Goal: Ask a question

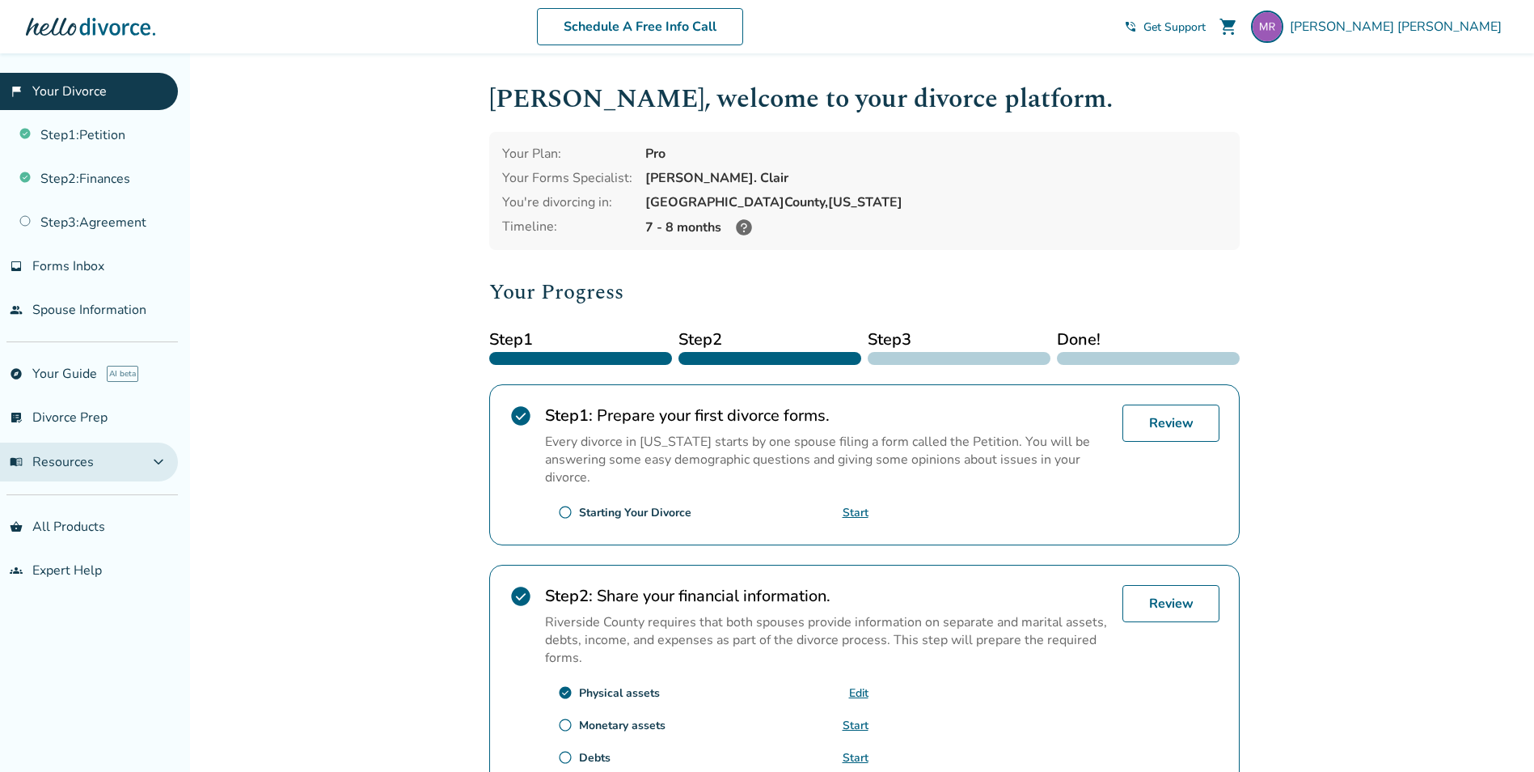
click at [157, 462] on span "expand_more" at bounding box center [158, 461] width 19 height 19
click at [157, 462] on span "expand_less" at bounding box center [158, 461] width 19 height 19
click at [77, 369] on link "explore Your Guide AI beta" at bounding box center [89, 373] width 178 height 37
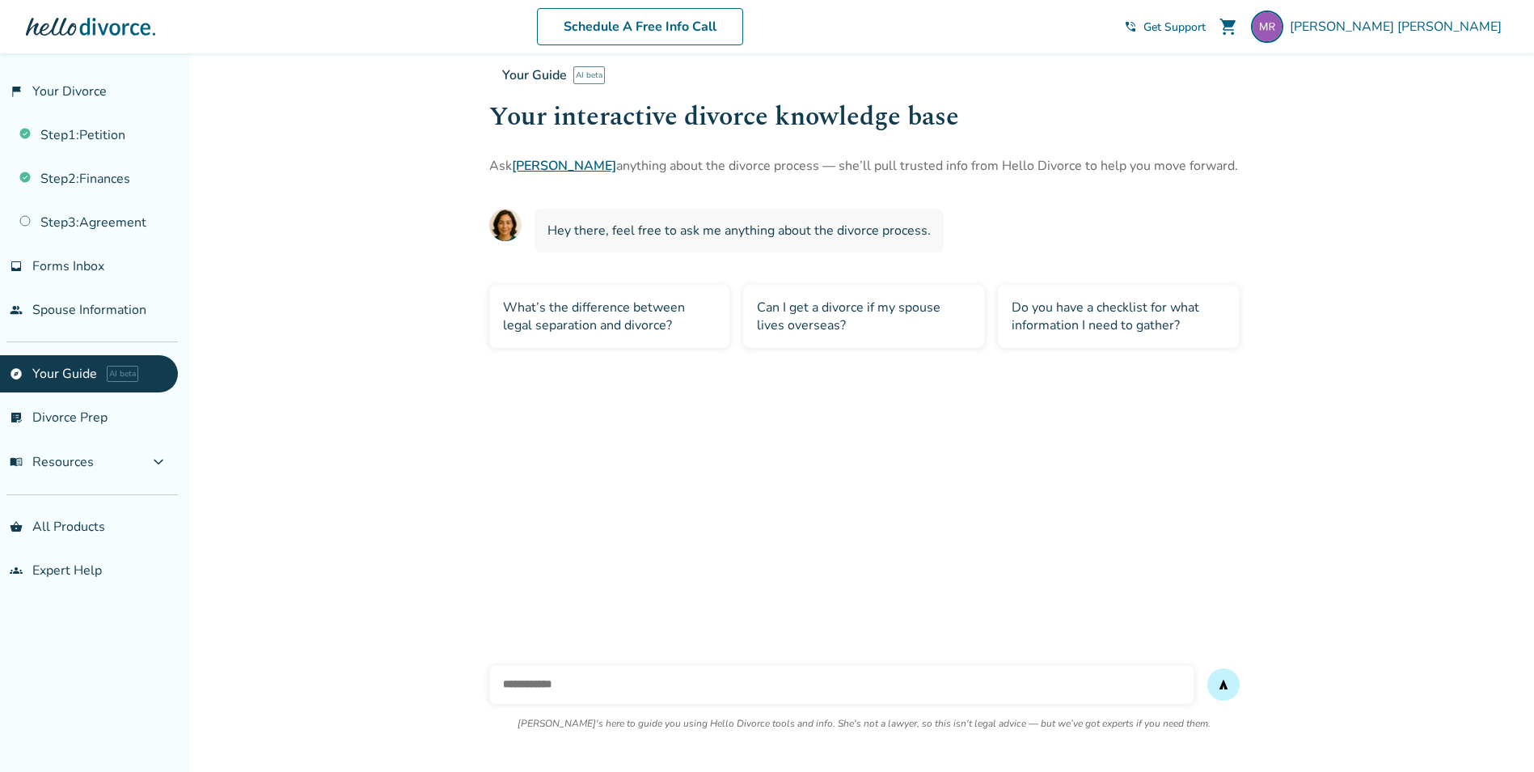
click at [612, 675] on input "text" at bounding box center [841, 684] width 705 height 39
type input "**********"
click at [1208, 668] on button "send" at bounding box center [1224, 684] width 32 height 32
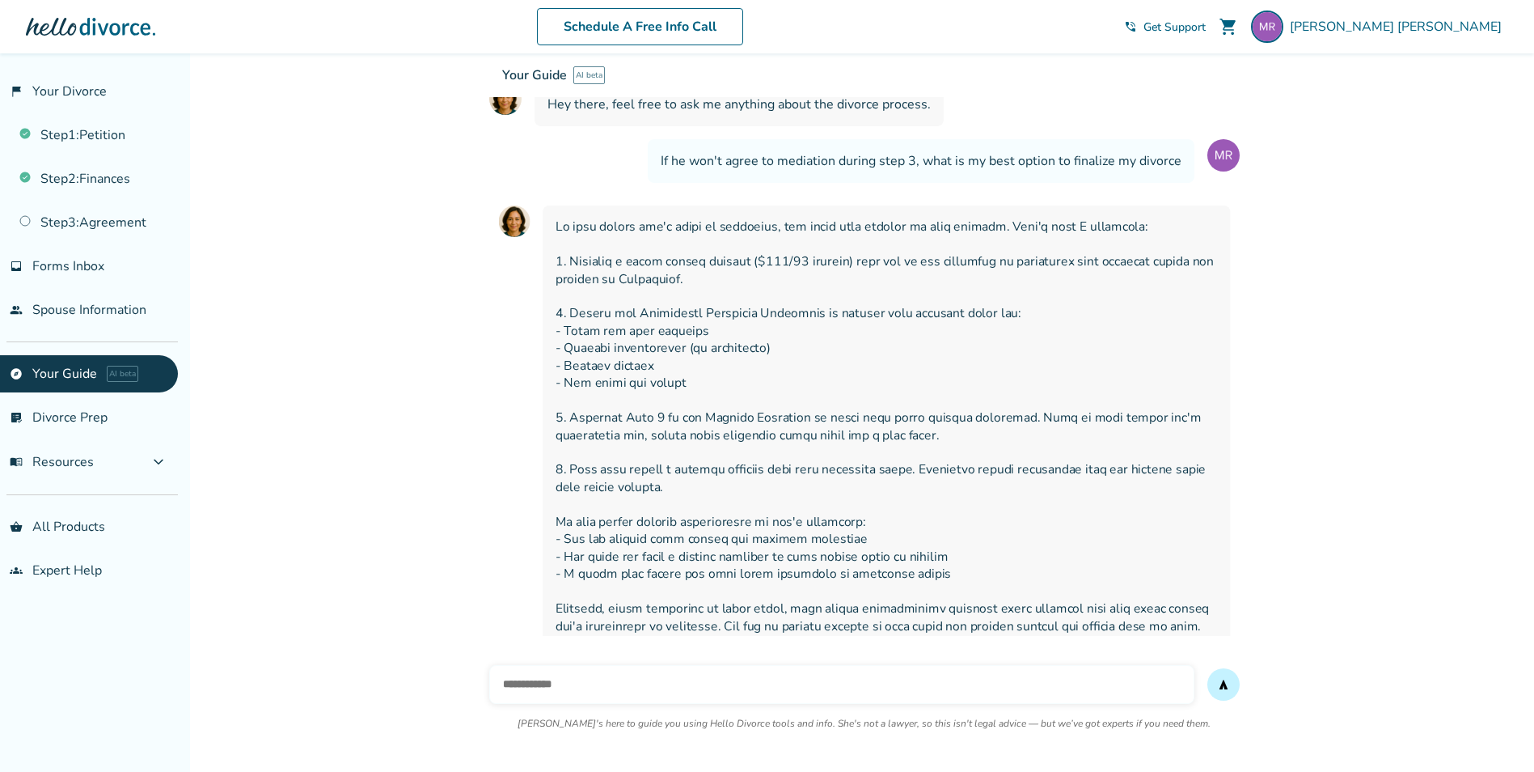
scroll to position [161, 0]
